Goal: Transaction & Acquisition: Purchase product/service

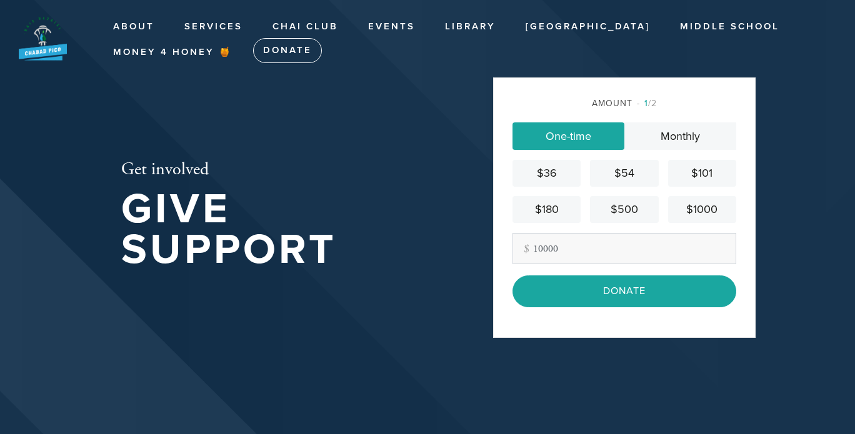
type input "10000"
click at [742, 111] on div "Amount 1 /2 One-time Monthly $36 $54 $101 $180 $500 $1000 Other Amount 10000 Co…" at bounding box center [624, 207] width 262 height 260
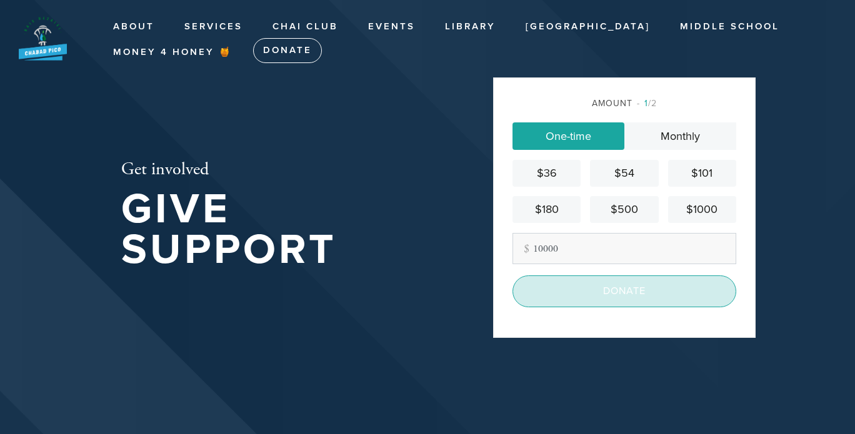
click at [609, 295] on input "Donate" at bounding box center [624, 291] width 224 height 31
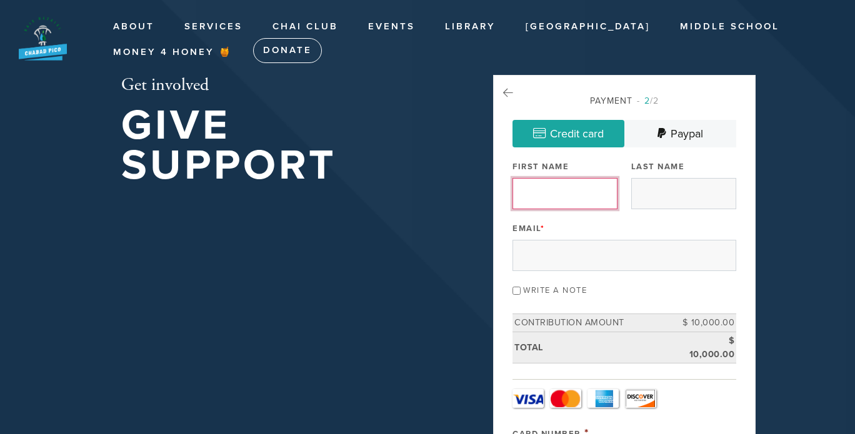
click at [544, 193] on input "First Name" at bounding box center [564, 193] width 105 height 31
type input "Zeev"
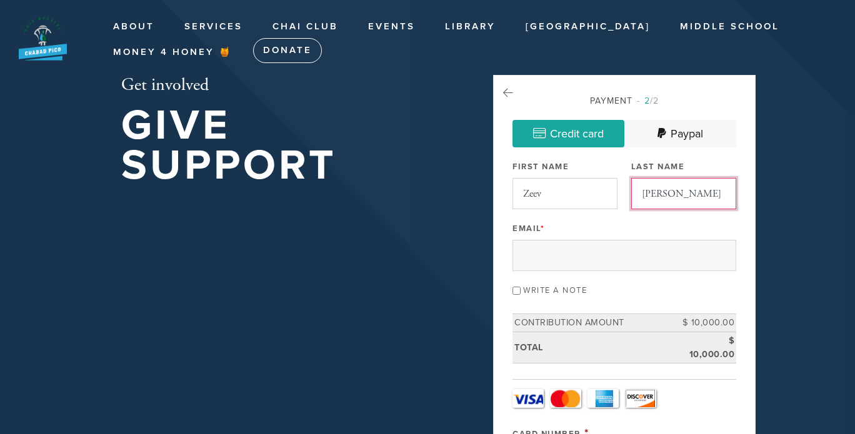
type input "Kessler"
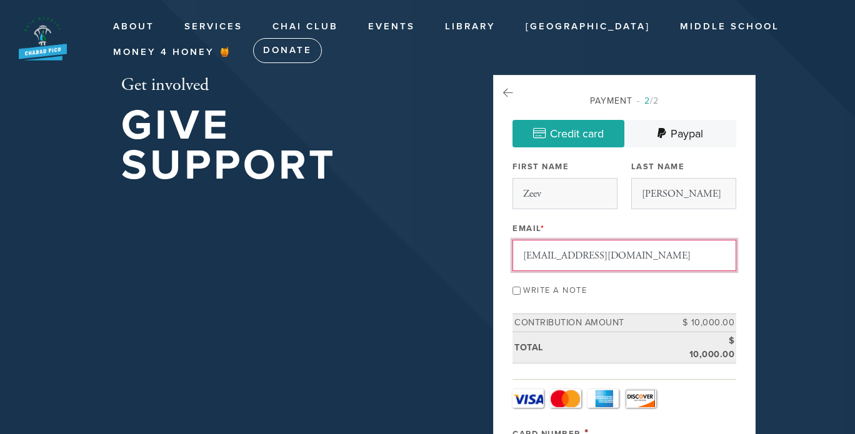
type input "zevakessler@gmail.com"
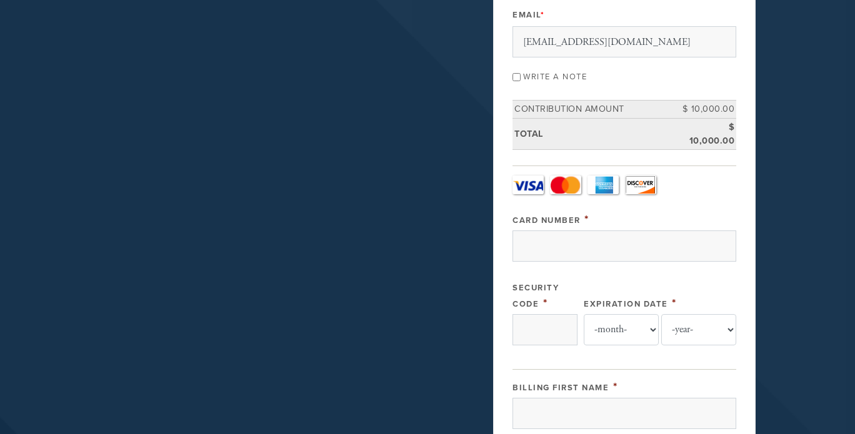
scroll to position [219, 0]
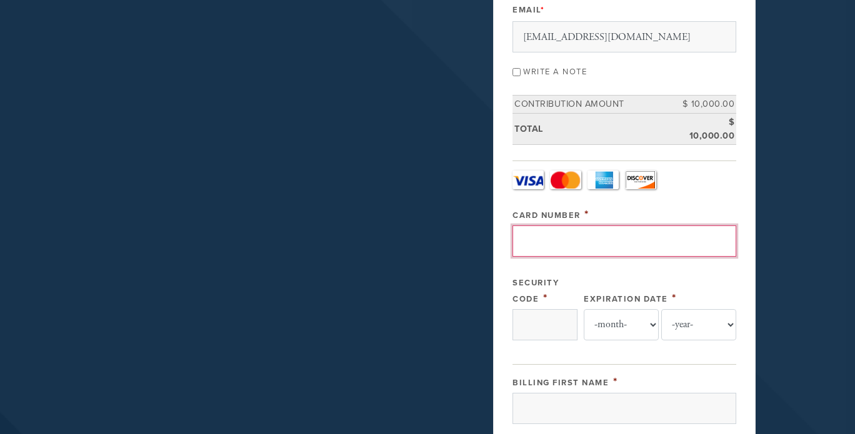
click at [614, 242] on input "Card Number" at bounding box center [624, 241] width 224 height 31
type input "4246315450378540"
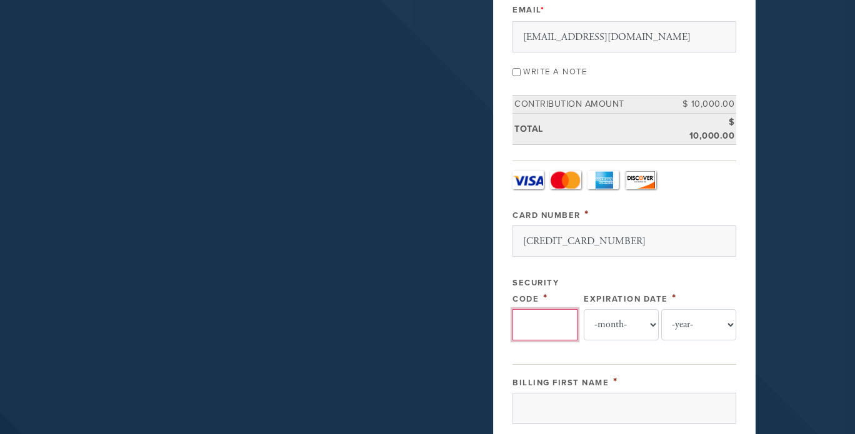
click at [550, 316] on input "Security Code" at bounding box center [544, 324] width 65 height 31
type input "119"
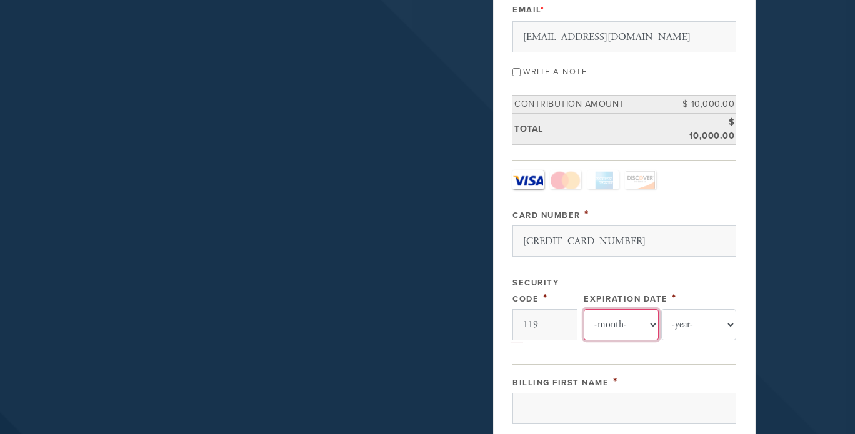
click at [604, 322] on select "-month- Jan Feb Mar Apr May Jun Jul Aug Sep Oct Nov Dec" at bounding box center [621, 324] width 75 height 31
select select "4"
click at [584, 309] on select "-month- Jan Feb Mar Apr May Jun Jul Aug Sep Oct Nov Dec" at bounding box center [621, 324] width 75 height 31
click at [692, 326] on select "-year- 2025 2026 2027 2028 2029 2030 2031 2032 2033 2034 2035" at bounding box center [698, 324] width 75 height 31
select select "2029"
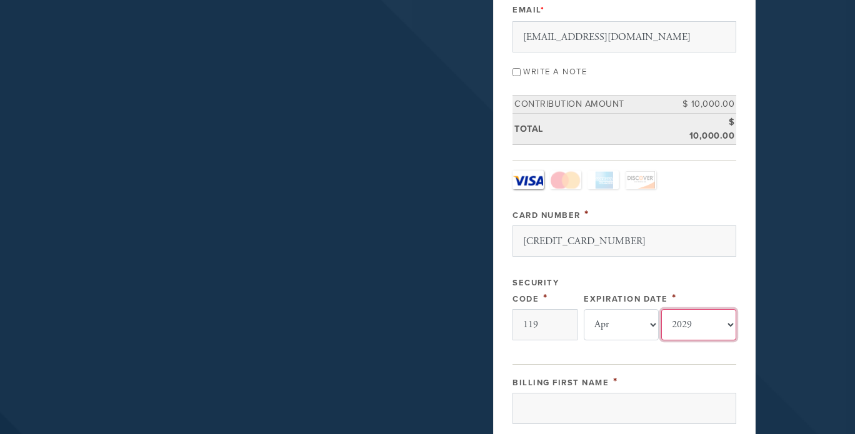
click at [661, 309] on select "-year- 2025 2026 2027 2028 2029 2030 2031 2032 2033 2034 2035" at bounding box center [698, 324] width 75 height 31
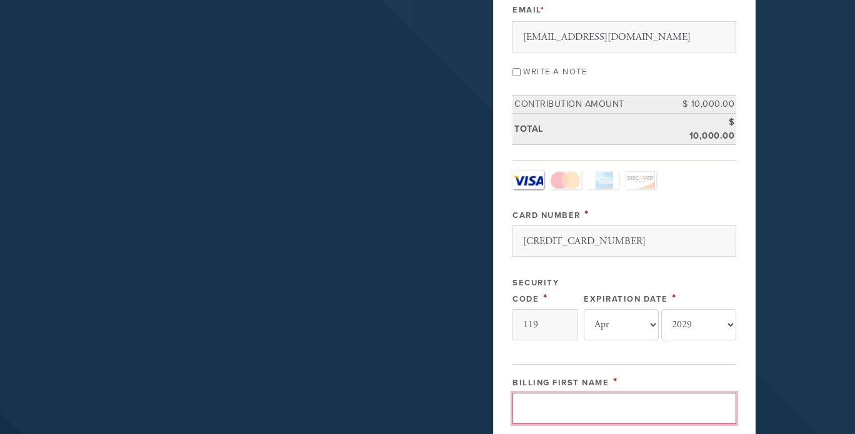
click at [557, 397] on input "Billing First Name" at bounding box center [624, 408] width 224 height 31
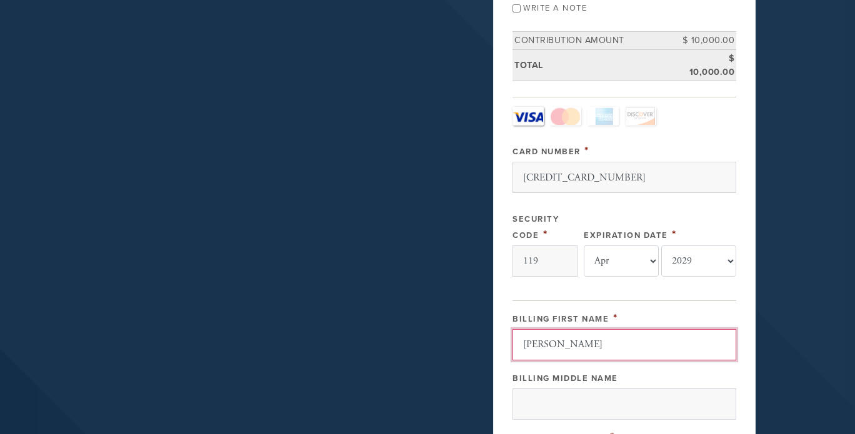
scroll to position [282, 0]
type input "Zeev"
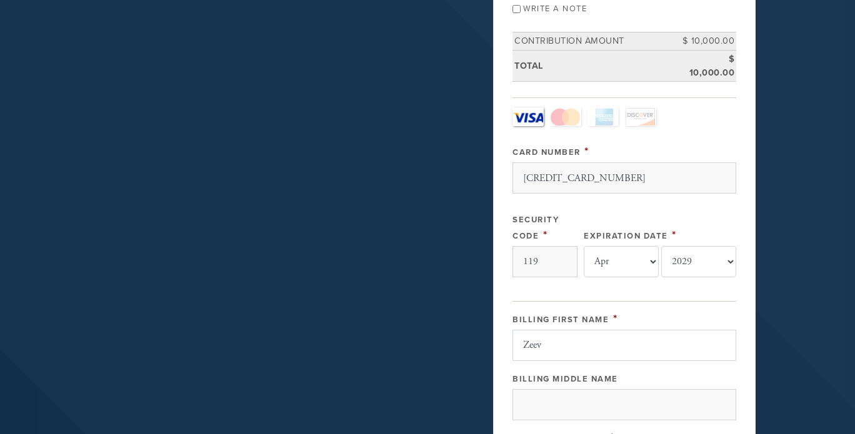
scroll to position [525, 0]
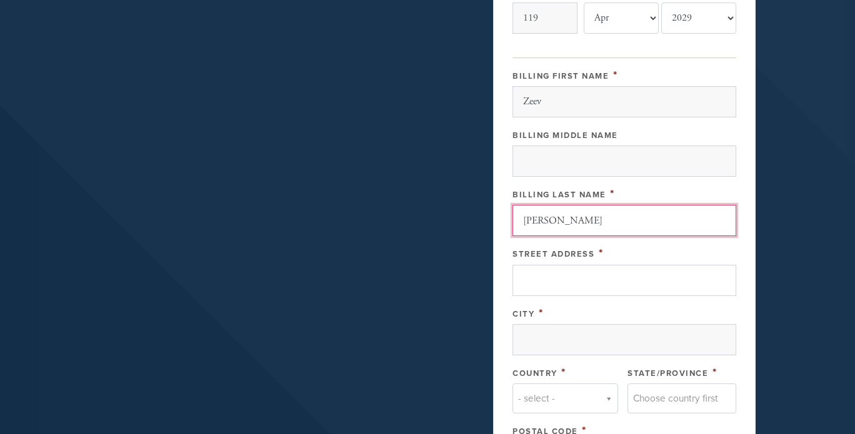
type input "Kessler"
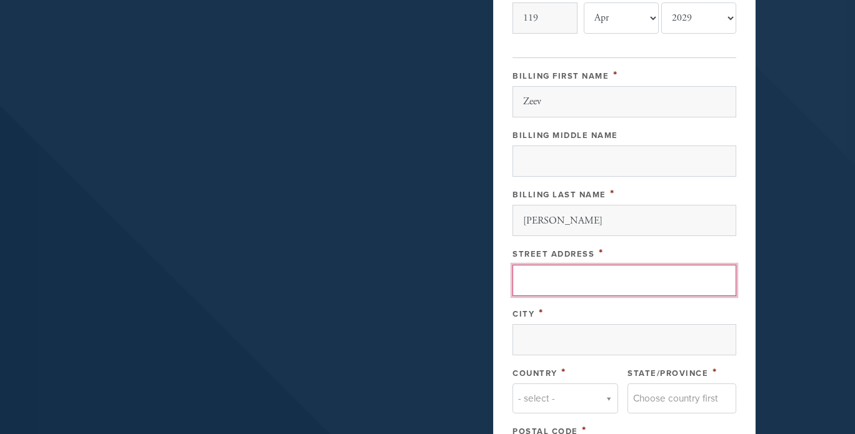
click at [554, 276] on input "Street Address" at bounding box center [624, 280] width 224 height 31
type input "115 Shady Branch Trl"
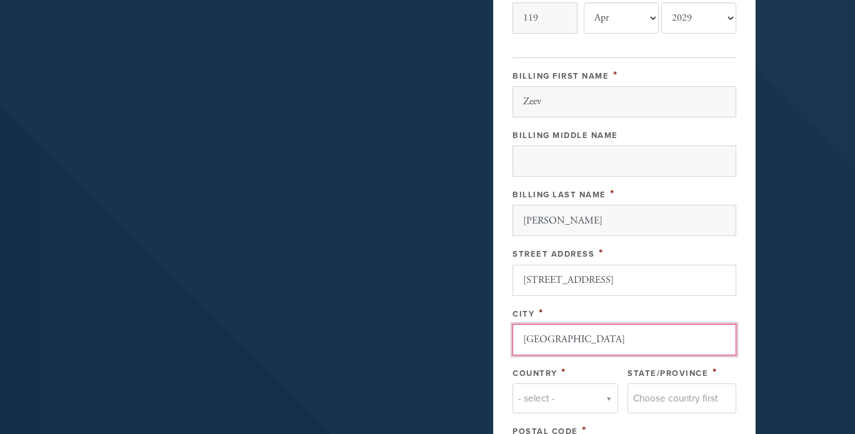
type input "Ormond Beach"
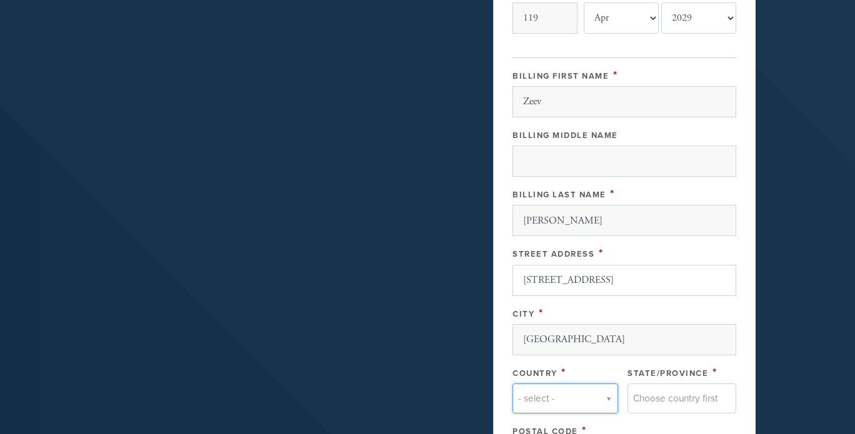
type input "u"
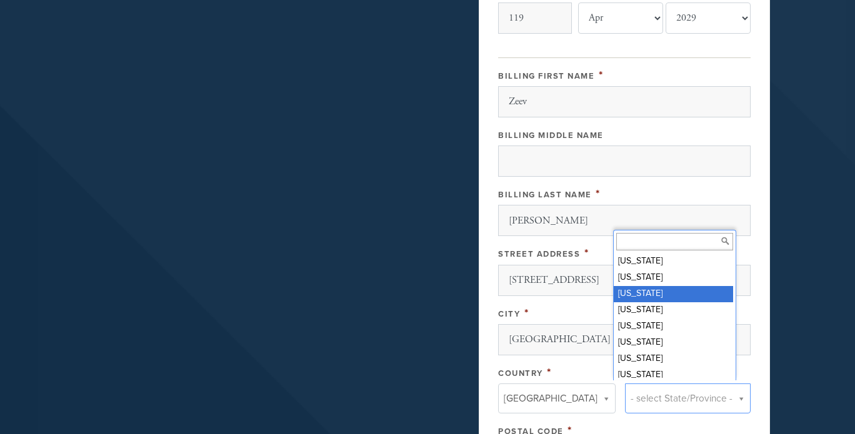
scroll to position [162, 0]
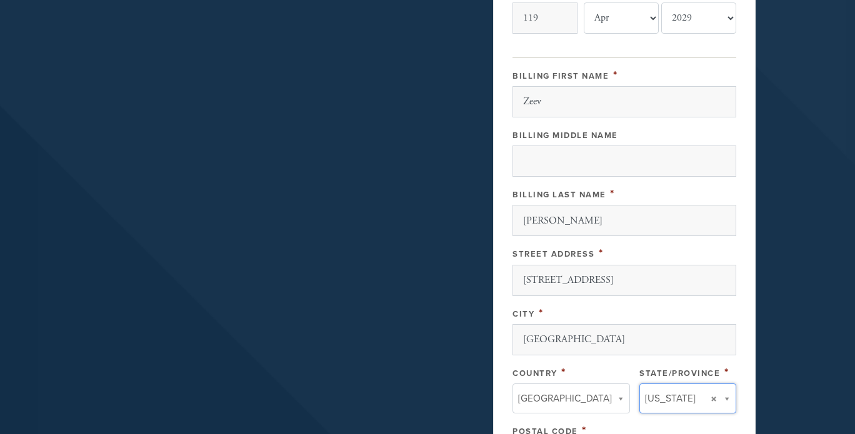
click at [746, 325] on div "Payment 2 /2 Credit card Paypal Payment Processor Pay Later Authorize.net PayPa…" at bounding box center [624, 51] width 262 height 1003
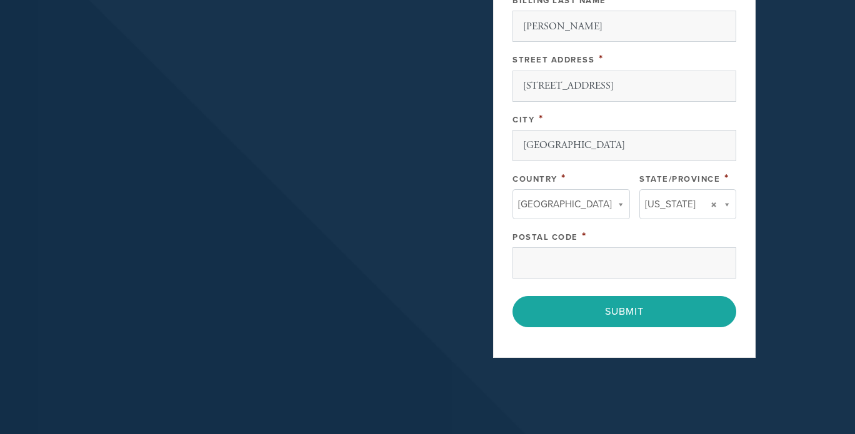
scroll to position [722, 0]
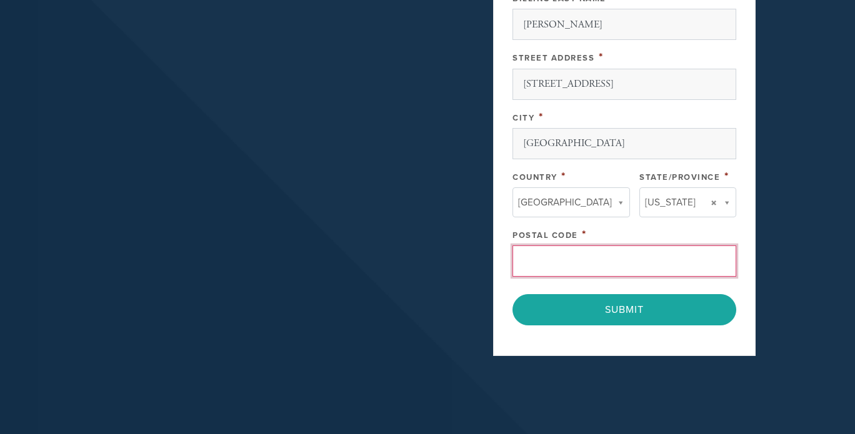
click at [566, 254] on input "Postal Code" at bounding box center [624, 261] width 224 height 31
type input "32174"
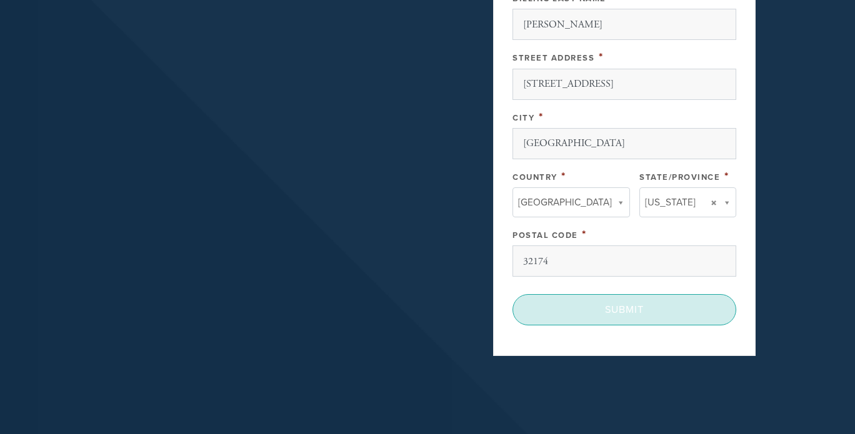
click at [600, 307] on input "Submit" at bounding box center [624, 309] width 224 height 31
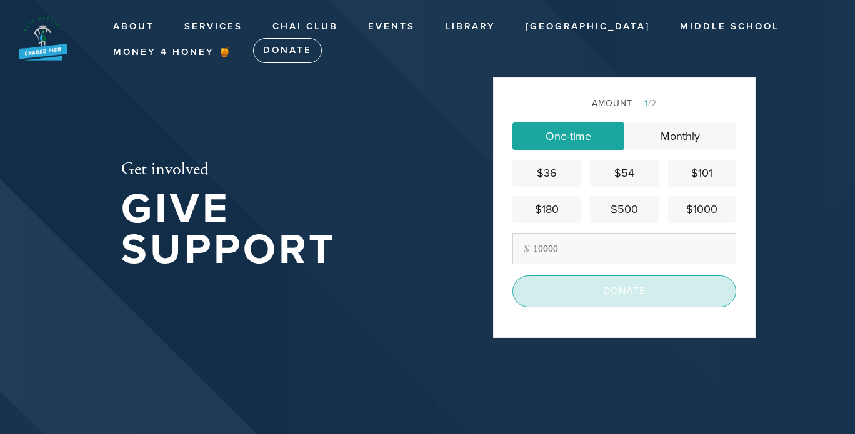
type input "10000"
click at [615, 299] on input "Donate" at bounding box center [624, 291] width 224 height 31
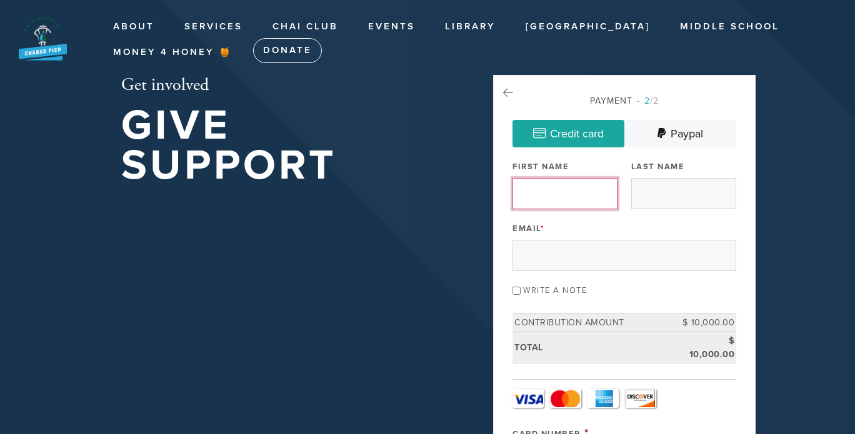
click at [565, 190] on input "First Name" at bounding box center [564, 193] width 105 height 31
type input "Zeev"
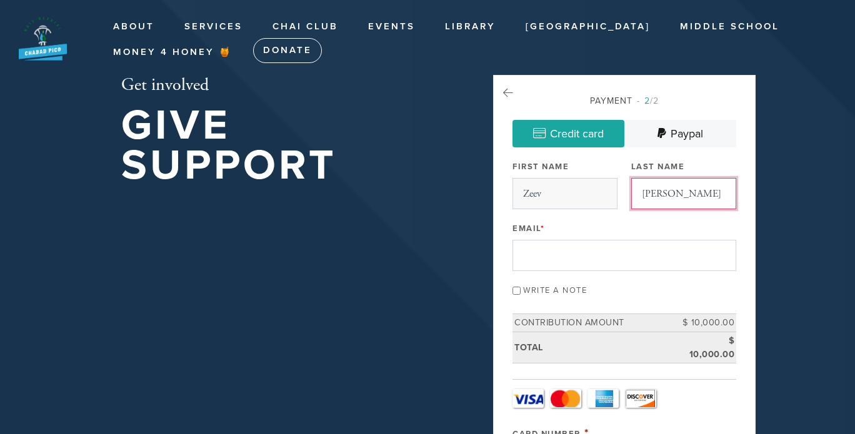
type input "Kessler"
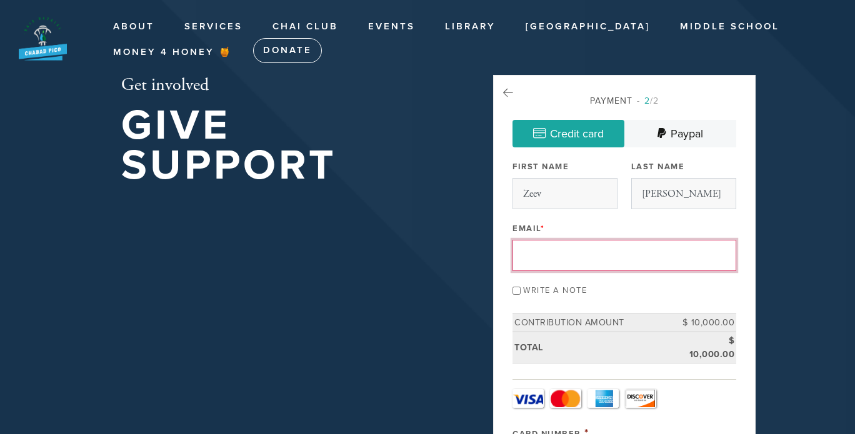
click at [549, 254] on input "Email *" at bounding box center [624, 255] width 224 height 31
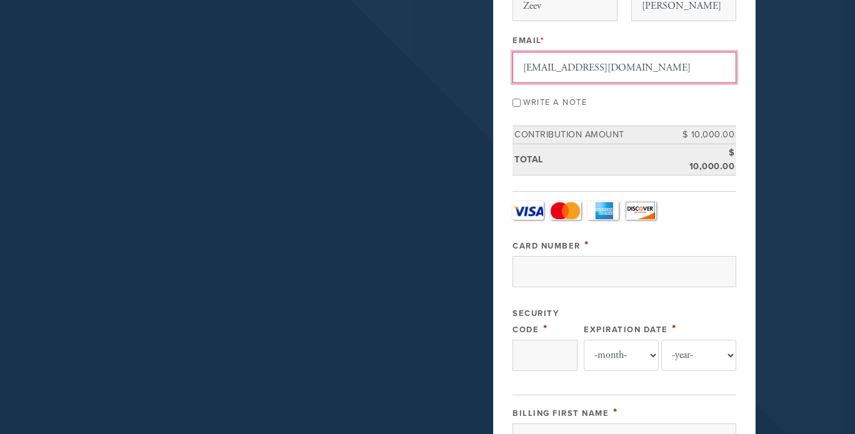
scroll to position [193, 0]
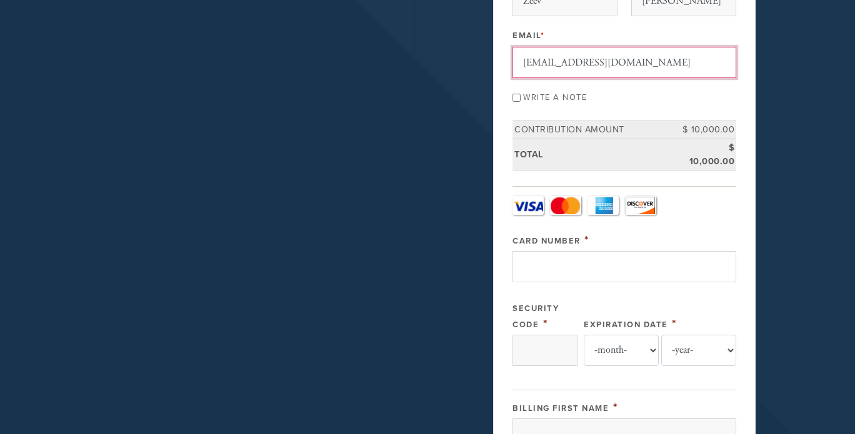
type input "zevakessler@gmail.com"
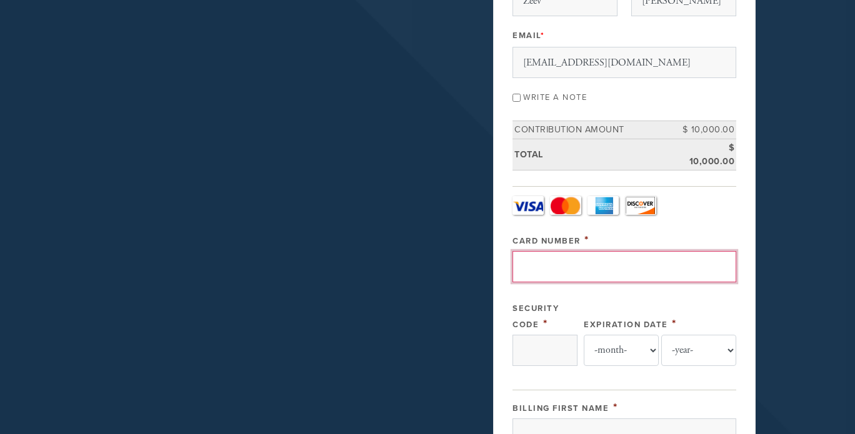
click at [589, 267] on input "Card Number" at bounding box center [624, 266] width 224 height 31
type input "4246315450378631"
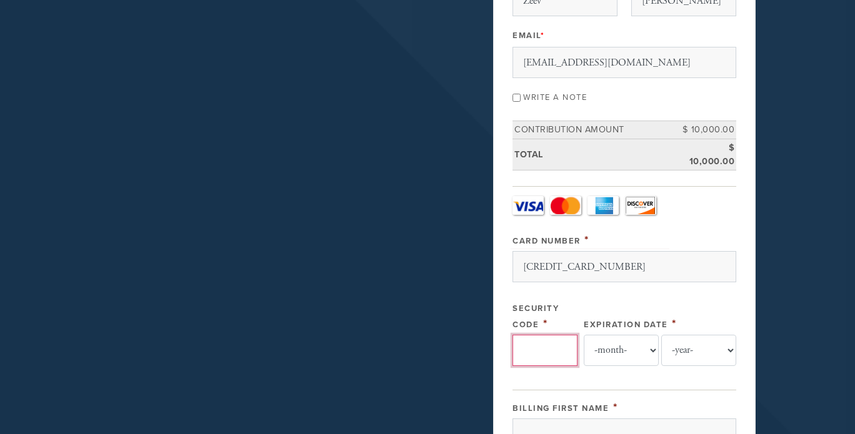
click at [544, 346] on input "Security Code" at bounding box center [544, 350] width 65 height 31
type input "842"
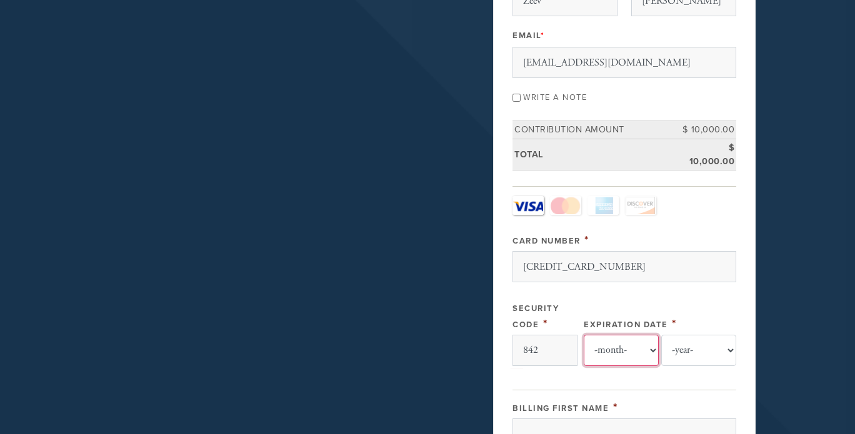
click at [598, 347] on select "-month- Jan Feb Mar Apr May Jun Jul Aug Sep Oct Nov Dec" at bounding box center [621, 350] width 75 height 31
select select "11"
click at [584, 335] on select "-month- Jan Feb Mar Apr May Jun Jul Aug Sep Oct Nov Dec" at bounding box center [621, 350] width 75 height 31
click at [697, 347] on select "-year- 2025 2026 2027 2028 2029 2030 2031 2032 2033 2034 2035" at bounding box center [698, 350] width 75 height 31
select select "2026"
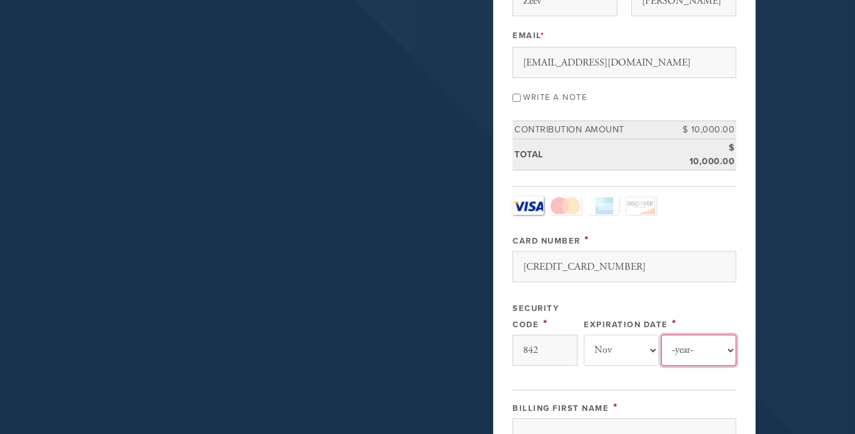
click at [661, 335] on select "-year- 2025 2026 2027 2028 2029 2030 2031 2032 2033 2034 2035" at bounding box center [698, 350] width 75 height 31
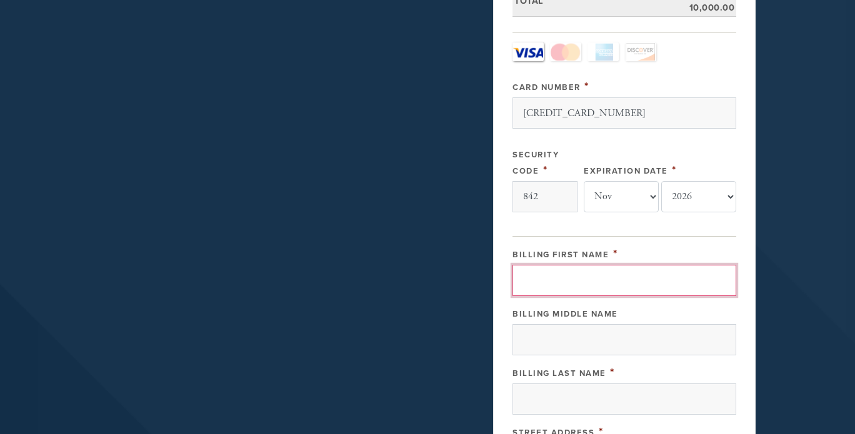
click at [612, 283] on input "Billing First Name" at bounding box center [624, 280] width 224 height 31
type input "Zeev"
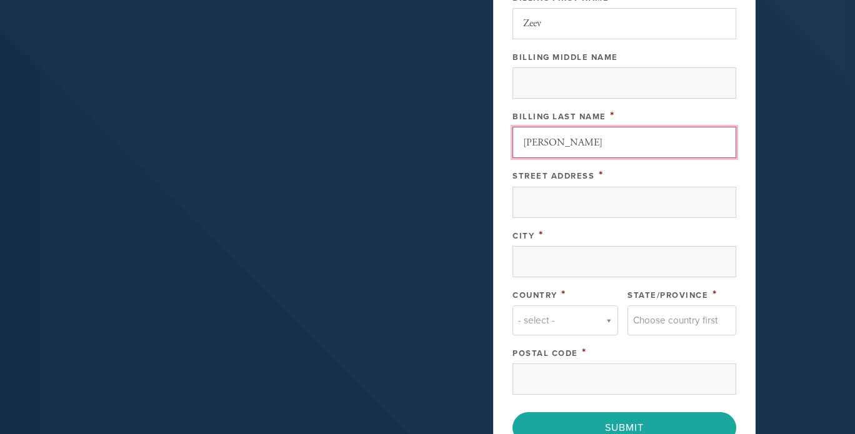
scroll to position [651, 0]
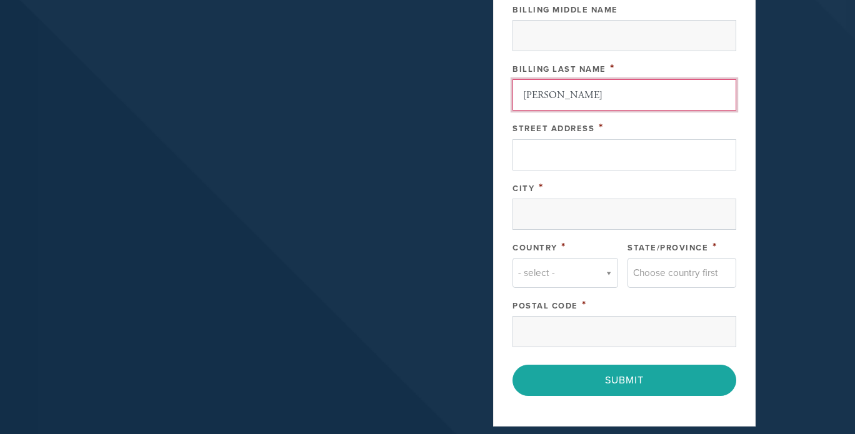
type input "Kessler"
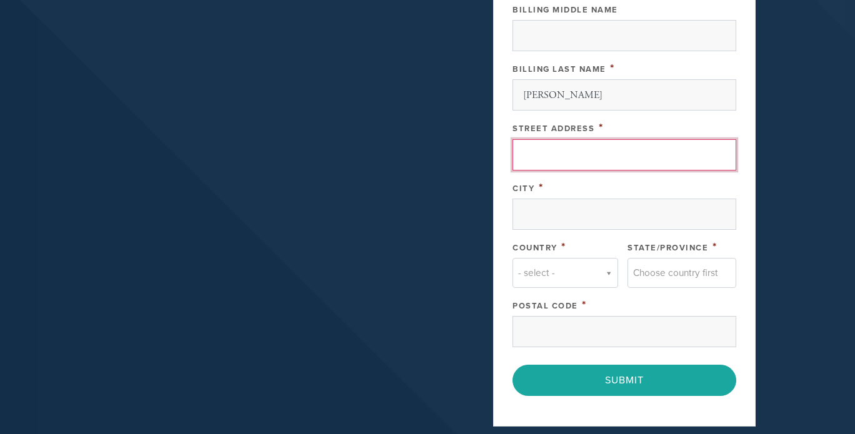
click at [560, 157] on input "Street Address" at bounding box center [624, 154] width 224 height 31
type input "115 Shady Branch Trl"
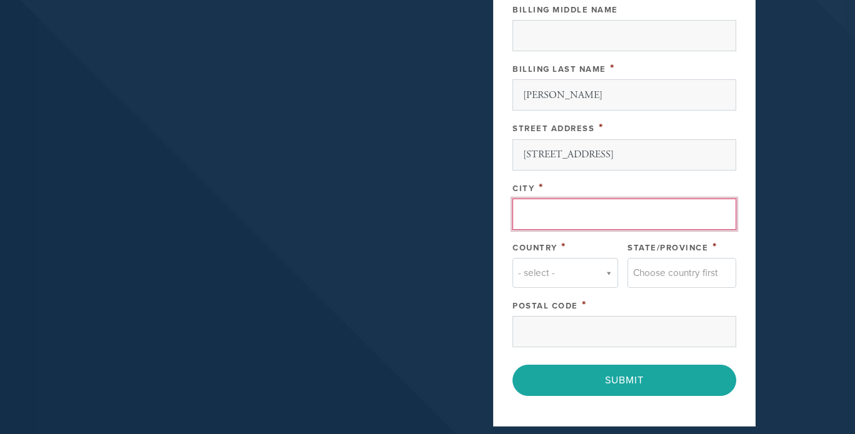
click at [585, 219] on input "City" at bounding box center [624, 214] width 224 height 31
type input "Ormond Beach"
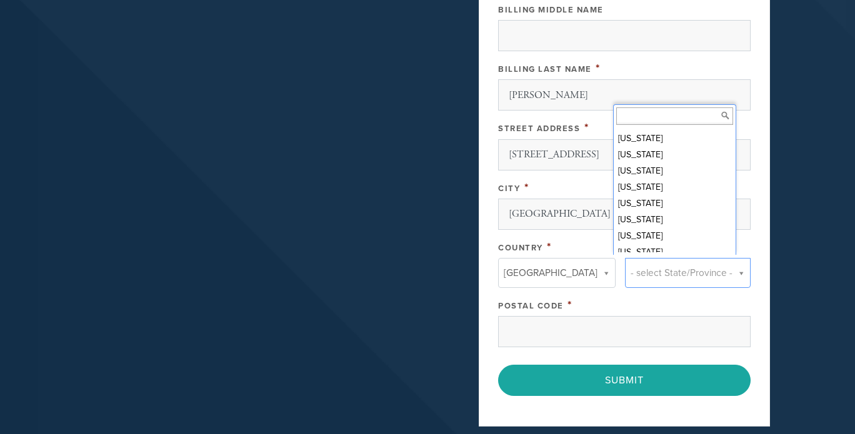
scroll to position [181, 0]
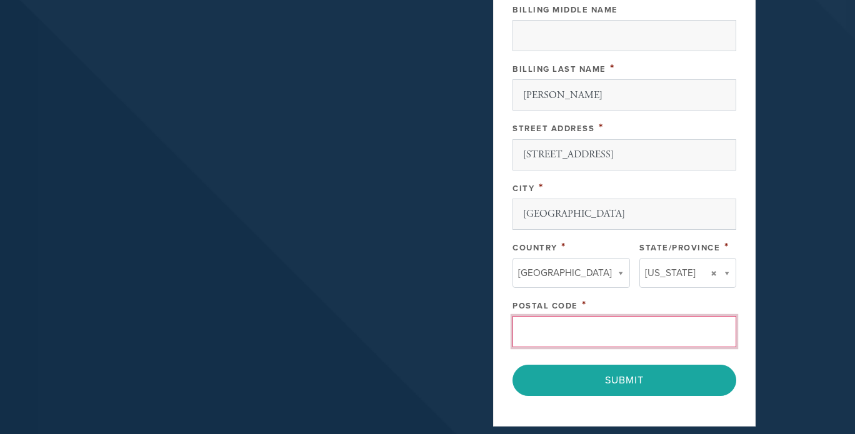
click at [565, 331] on input "Postal Code" at bounding box center [624, 331] width 224 height 31
type input "32174"
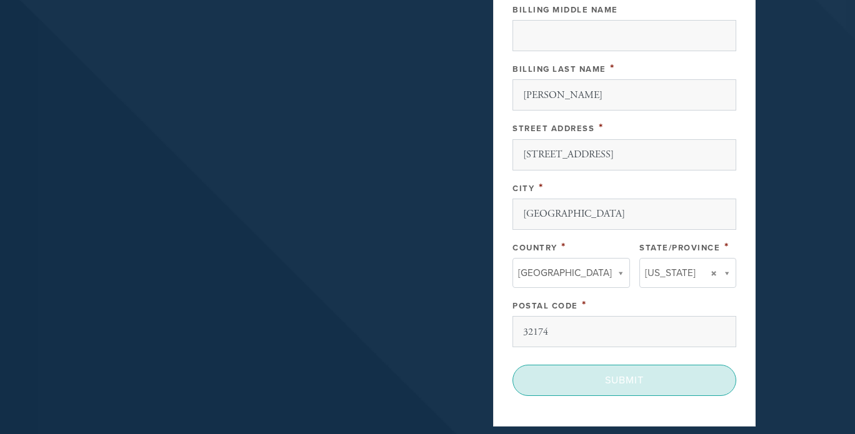
click at [632, 372] on input "Submit" at bounding box center [624, 380] width 224 height 31
